Goal: Task Accomplishment & Management: Complete application form

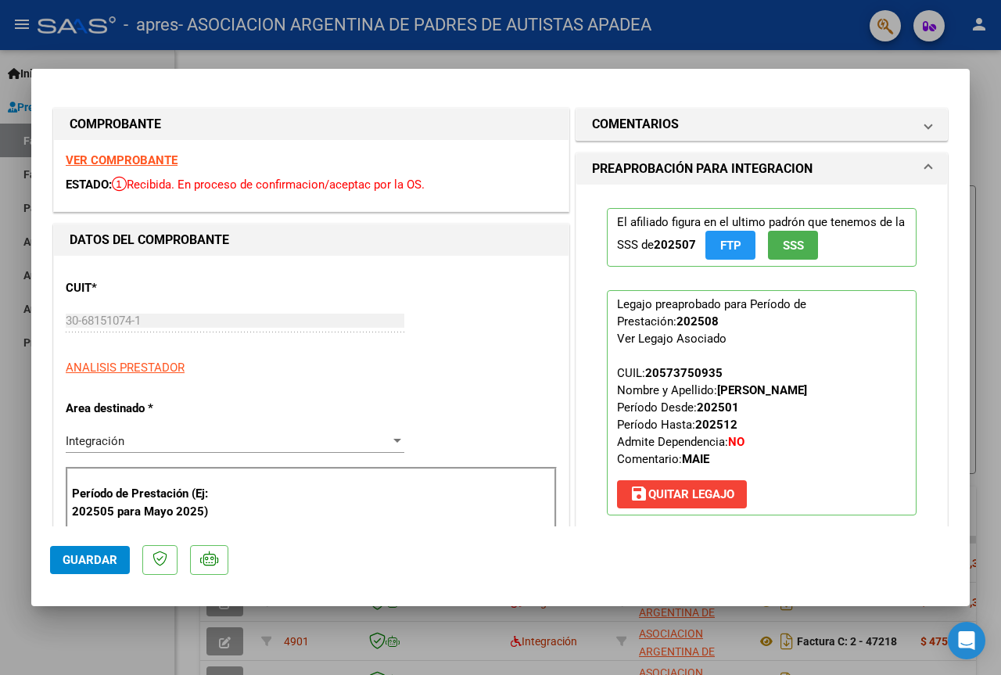
scroll to position [367, 0]
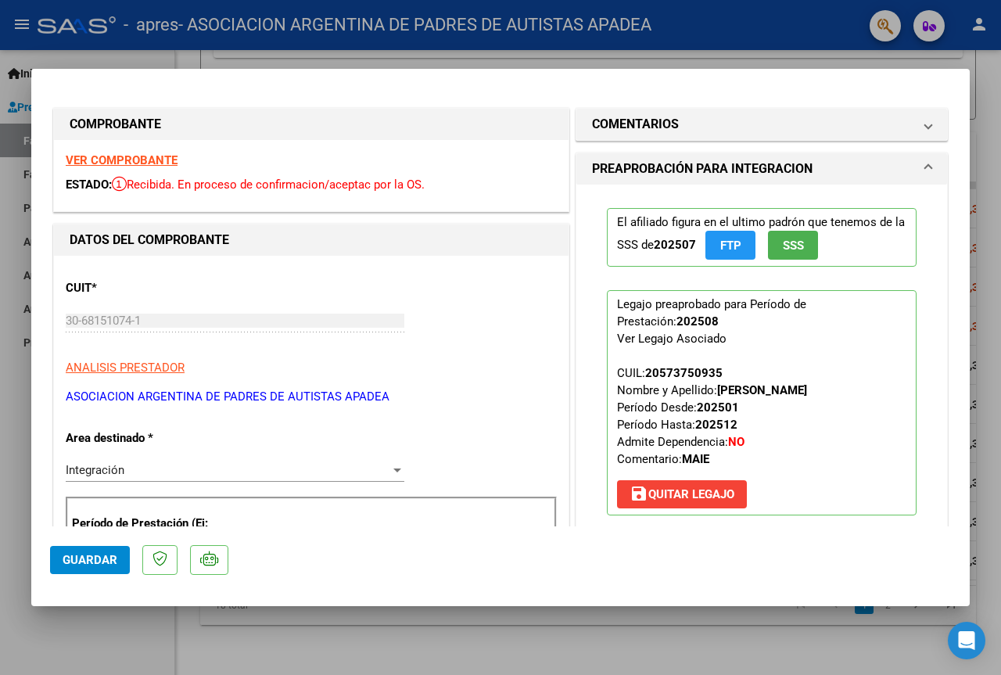
click at [984, 81] on div at bounding box center [500, 337] width 1001 height 675
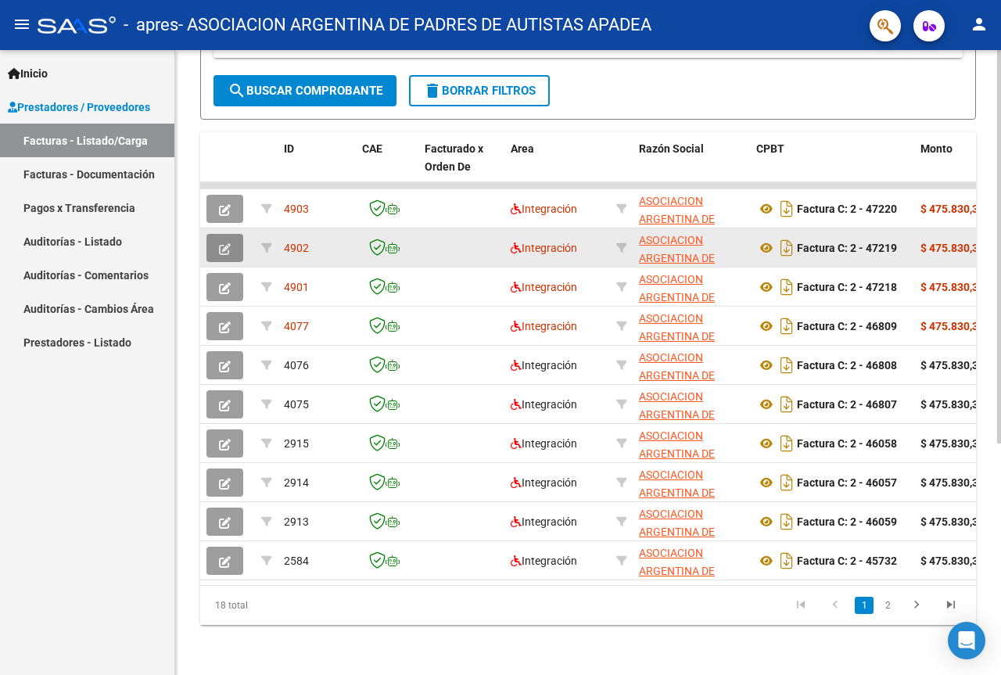
click at [230, 243] on icon "button" at bounding box center [225, 249] width 12 height 12
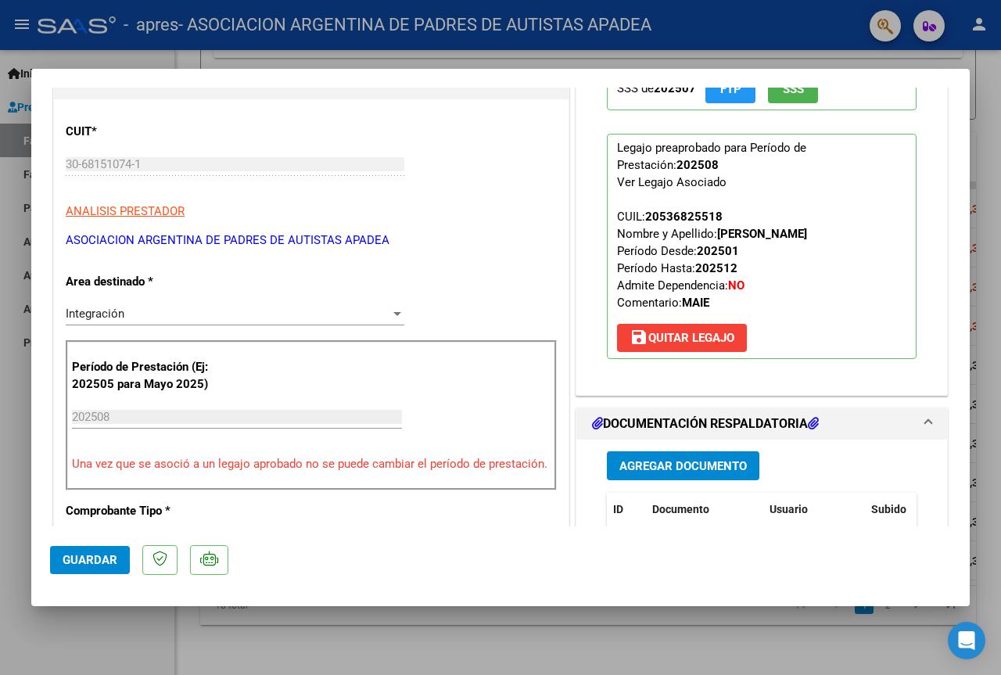
scroll to position [235, 0]
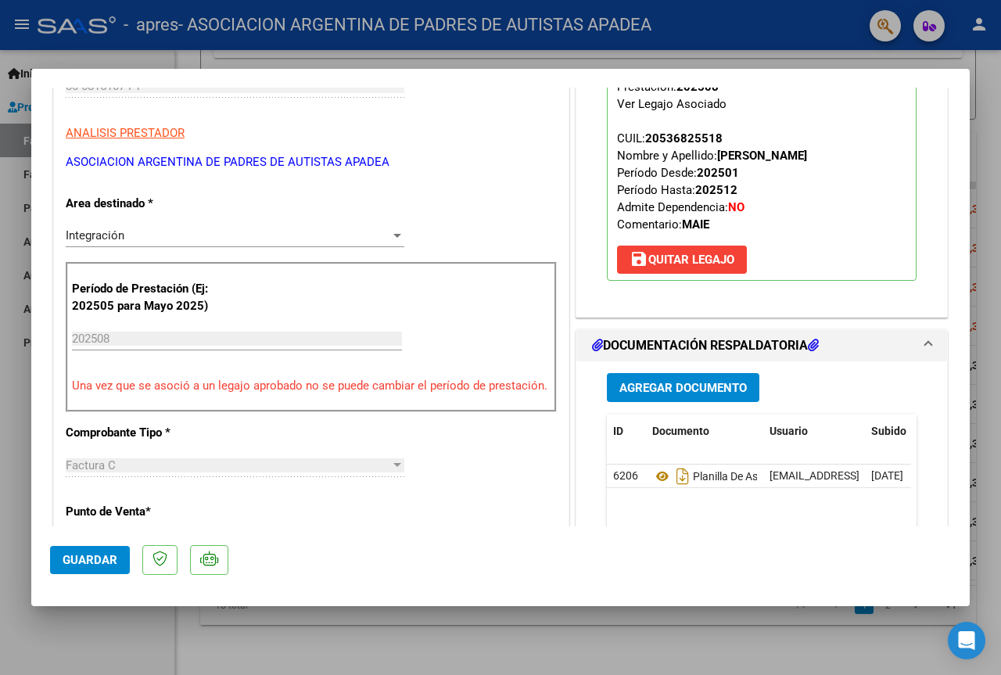
click at [992, 112] on div at bounding box center [500, 337] width 1001 height 675
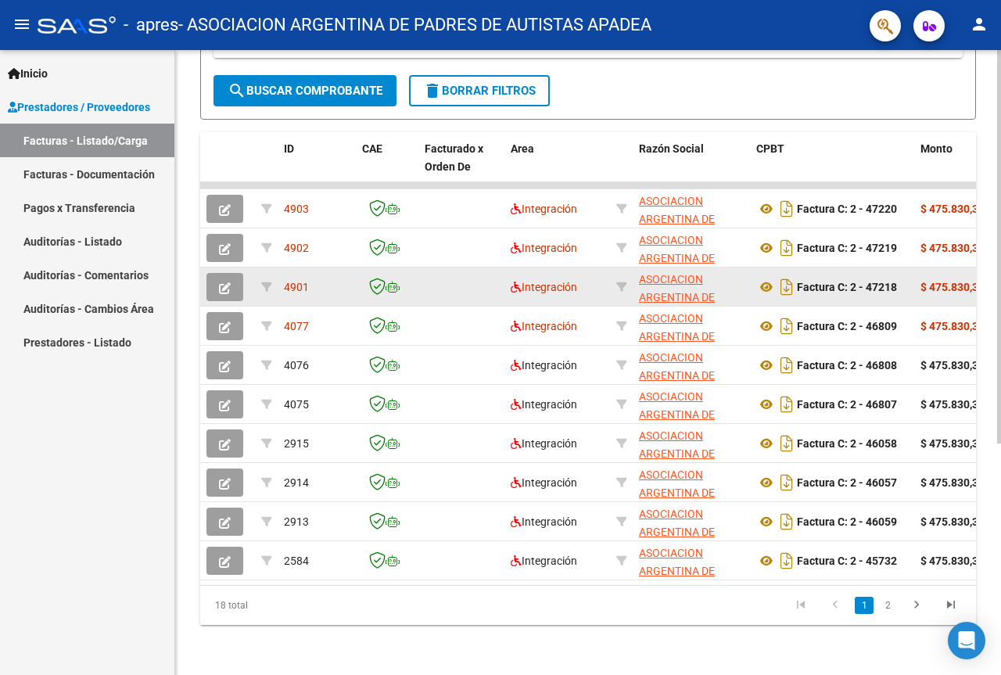
click at [224, 273] on button "button" at bounding box center [224, 287] width 37 height 28
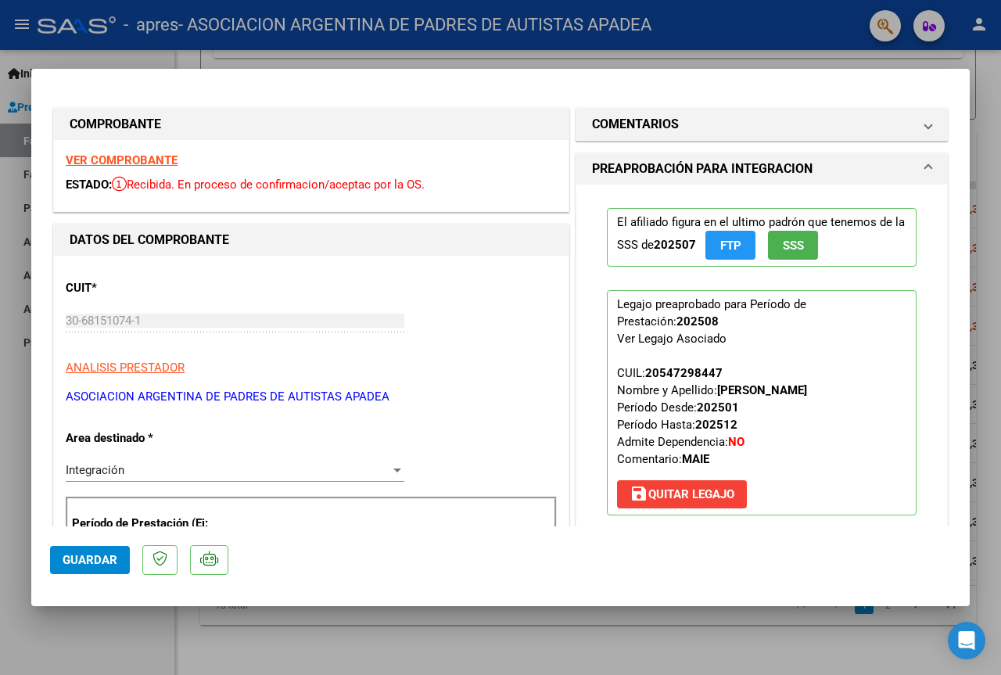
scroll to position [547, 0]
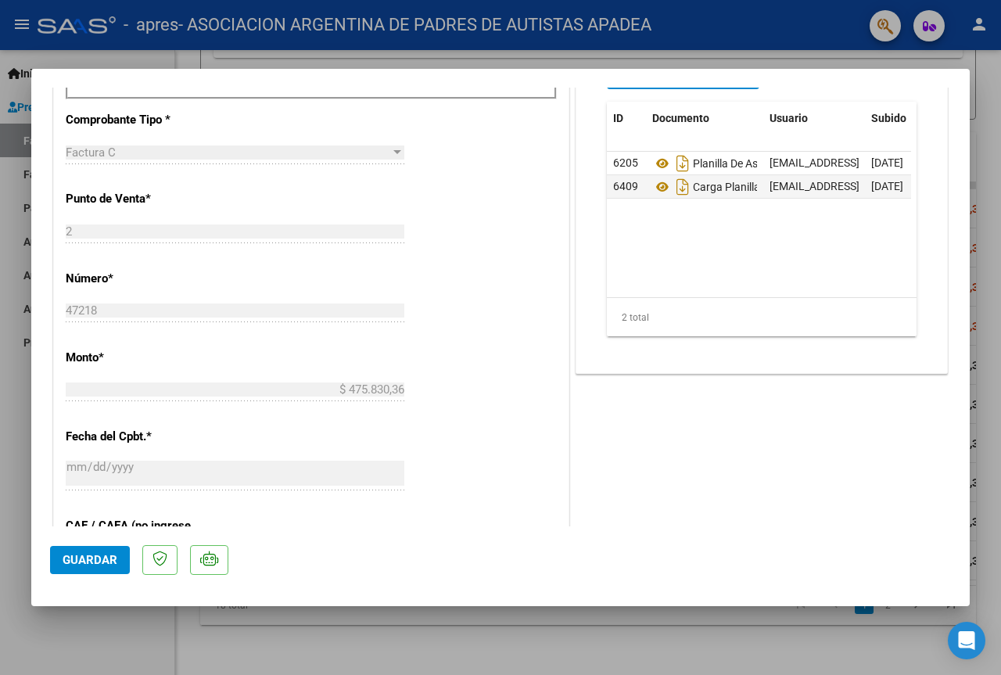
click at [1000, 176] on div at bounding box center [500, 337] width 1001 height 675
type input "$ 0,00"
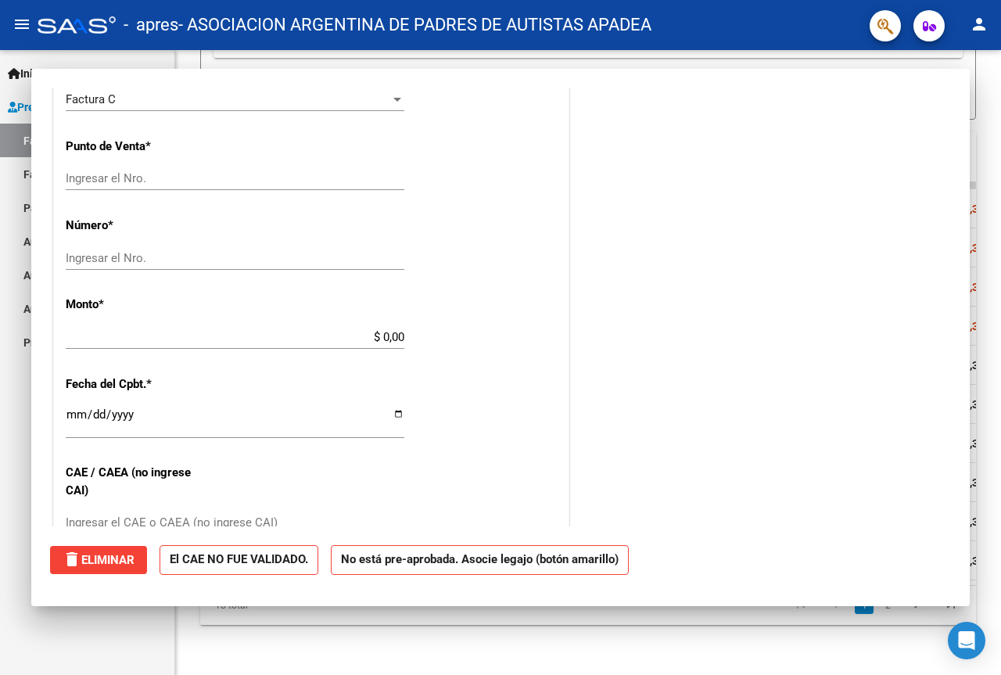
scroll to position [536, 0]
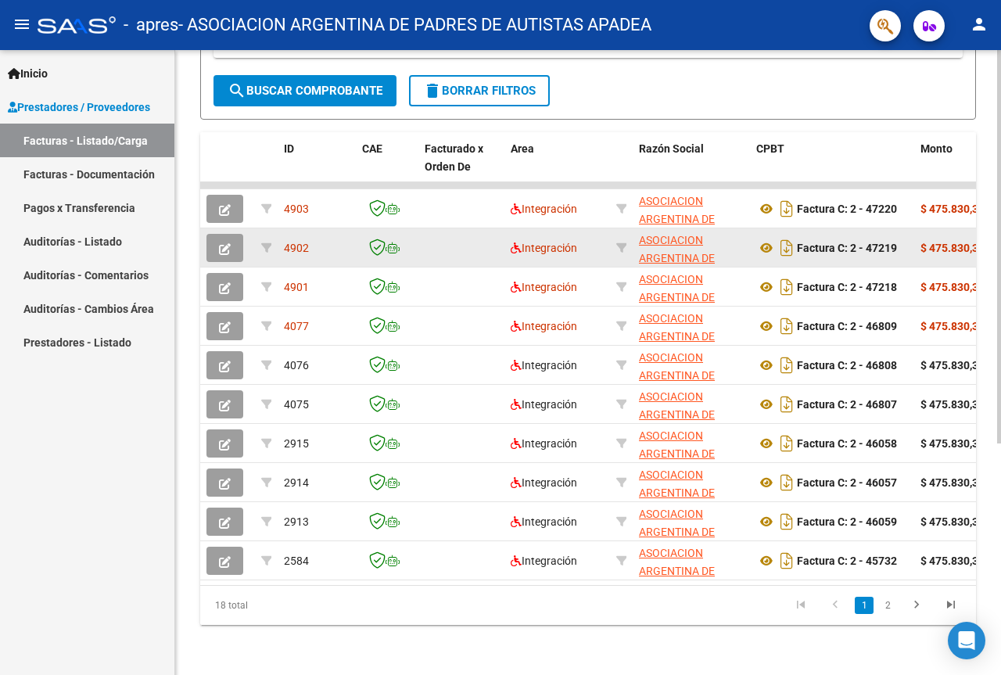
click at [224, 243] on icon "button" at bounding box center [225, 249] width 12 height 12
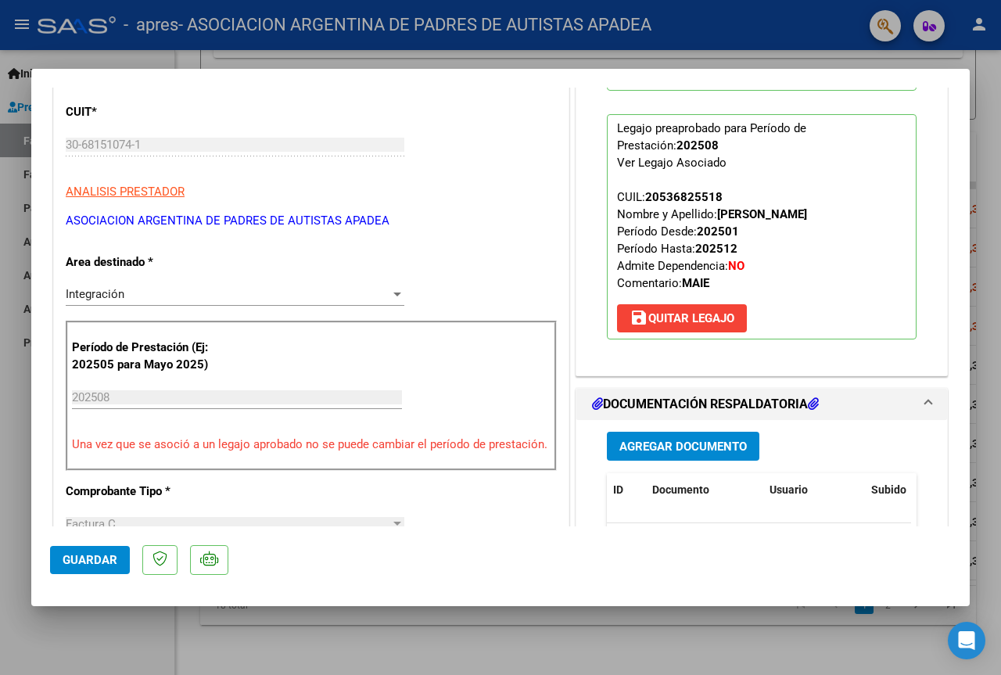
scroll to position [313, 0]
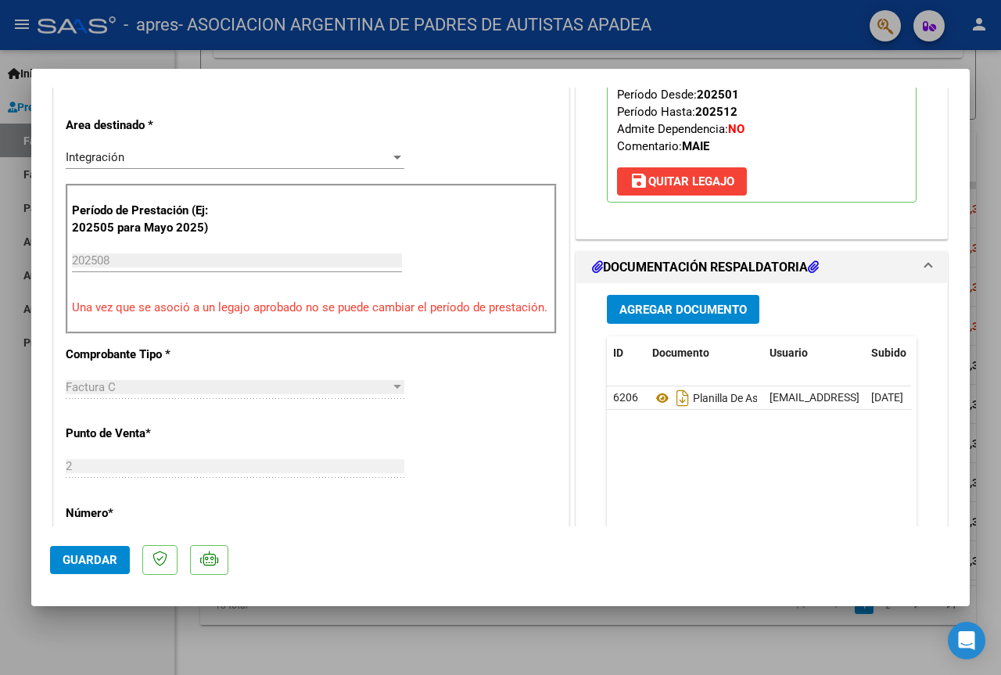
click at [712, 317] on span "Agregar Documento" at bounding box center [682, 310] width 127 height 14
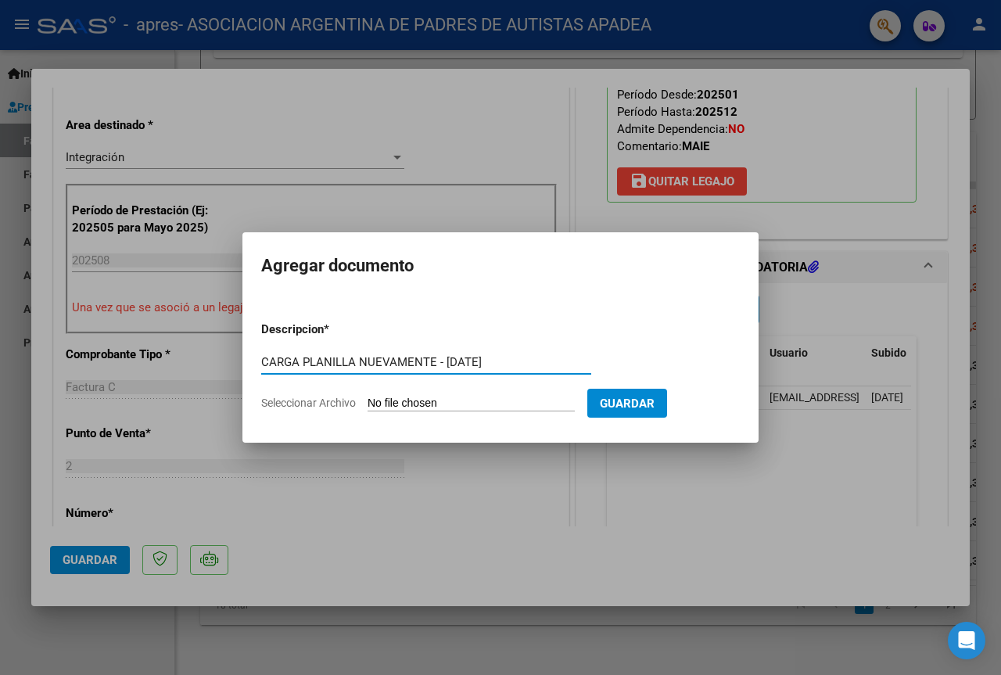
type input "CARGA PLANILLA NUEVAMENTE - [DATE]"
click at [314, 401] on span "Seleccionar Archivo" at bounding box center [308, 403] width 95 height 13
click at [368, 401] on input "Seleccionar Archivo" at bounding box center [471, 404] width 207 height 15
type input "C:\fakepath\[PERSON_NAME] DE ASISTENCIA [DATE].pdf"
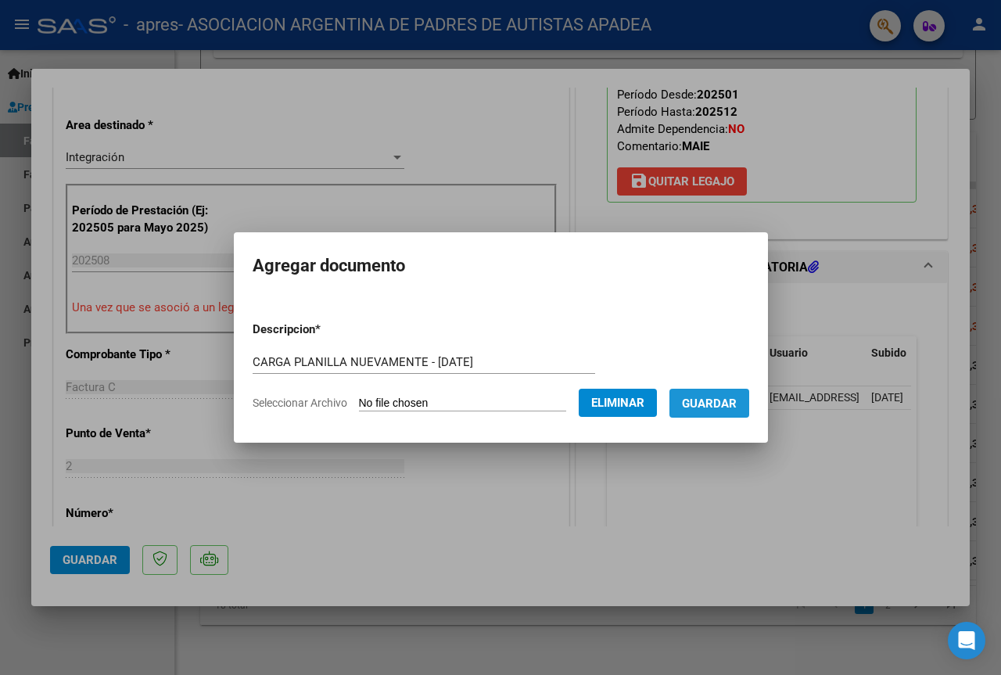
click at [730, 404] on span "Guardar" at bounding box center [709, 404] width 55 height 14
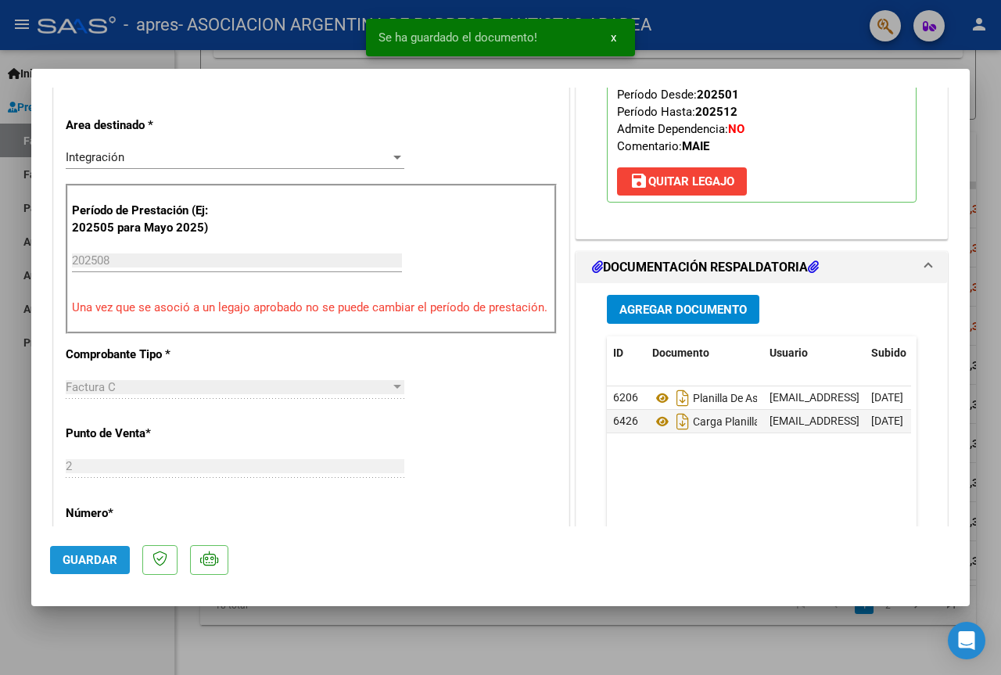
click at [110, 551] on button "Guardar" at bounding box center [90, 560] width 80 height 28
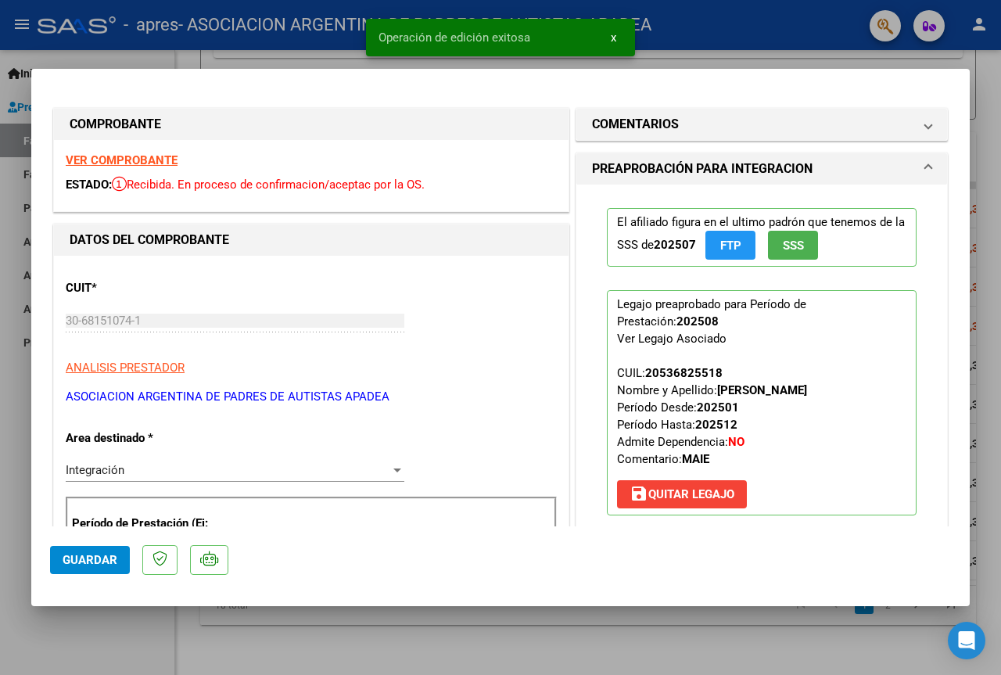
click at [994, 210] on div at bounding box center [500, 337] width 1001 height 675
